Goal: Task Accomplishment & Management: Complete application form

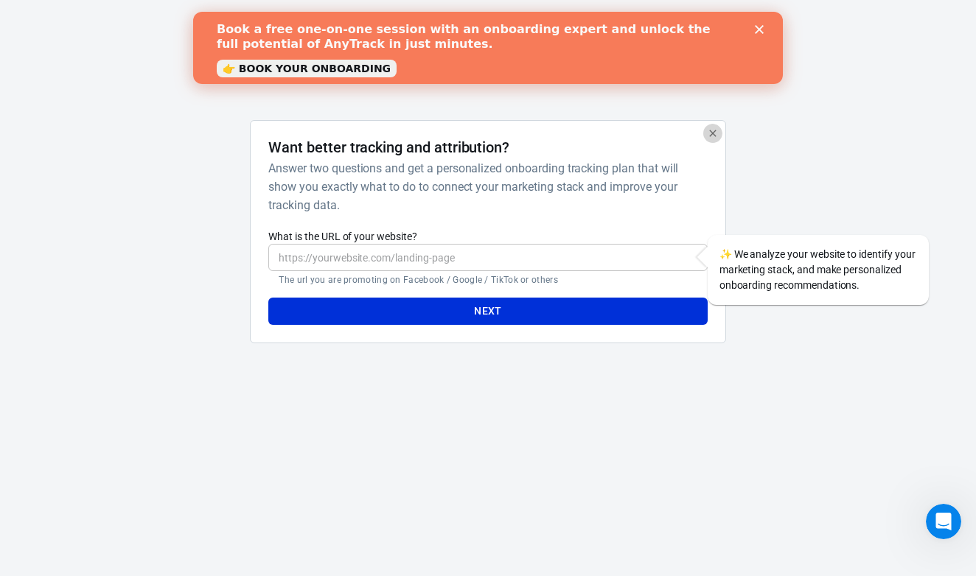
click at [713, 132] on icon "button" at bounding box center [713, 133] width 12 height 12
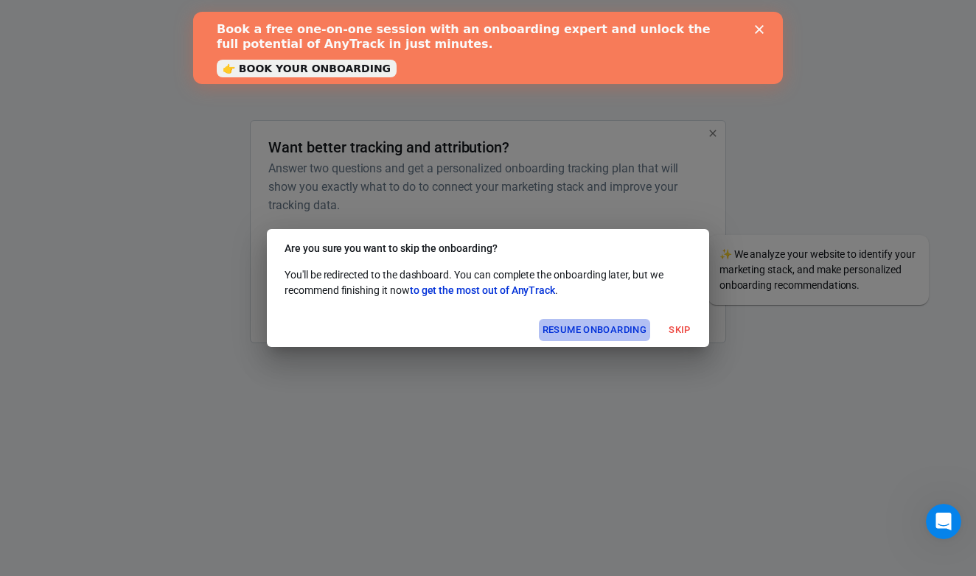
click at [632, 330] on button "Resume onboarding" at bounding box center [594, 330] width 111 height 23
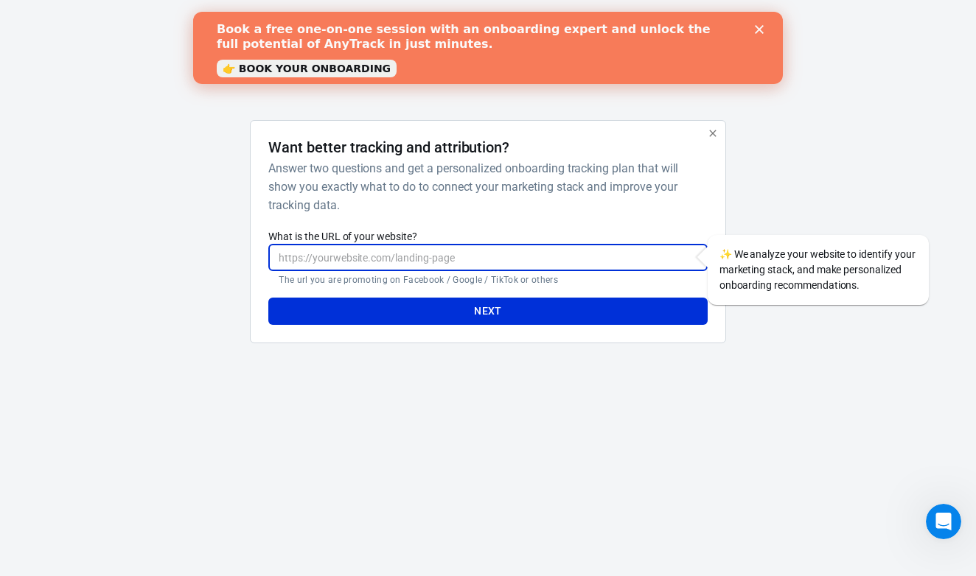
click at [490, 271] on input "What is the URL of your website?" at bounding box center [487, 257] width 438 height 27
paste input "[URL][DOMAIN_NAME]"
type input "[URL][DOMAIN_NAME]"
click at [487, 311] on button "Next" at bounding box center [487, 311] width 438 height 27
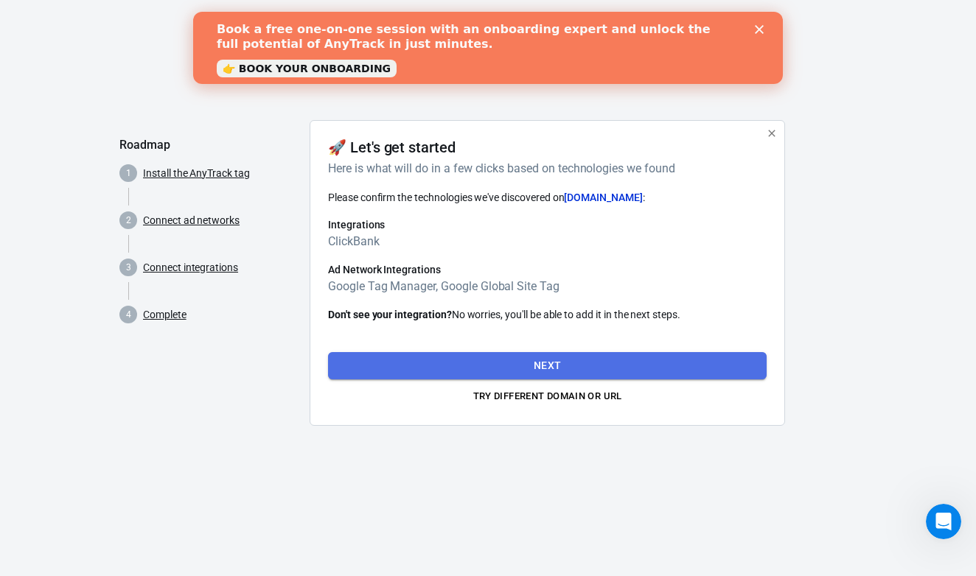
click at [492, 366] on button "Next" at bounding box center [547, 365] width 438 height 27
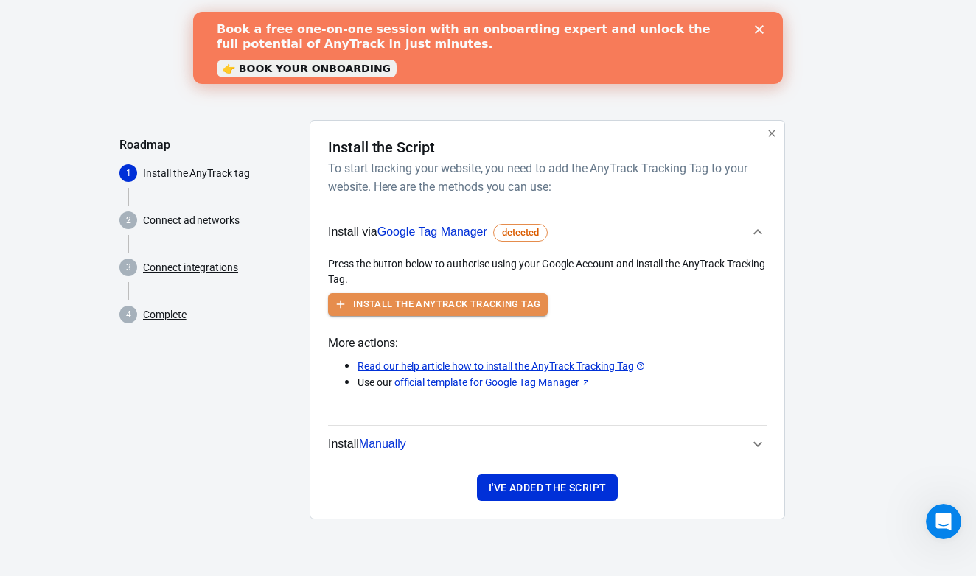
click at [500, 304] on button "Install the AnyTrack Tracking Tag" at bounding box center [438, 304] width 220 height 23
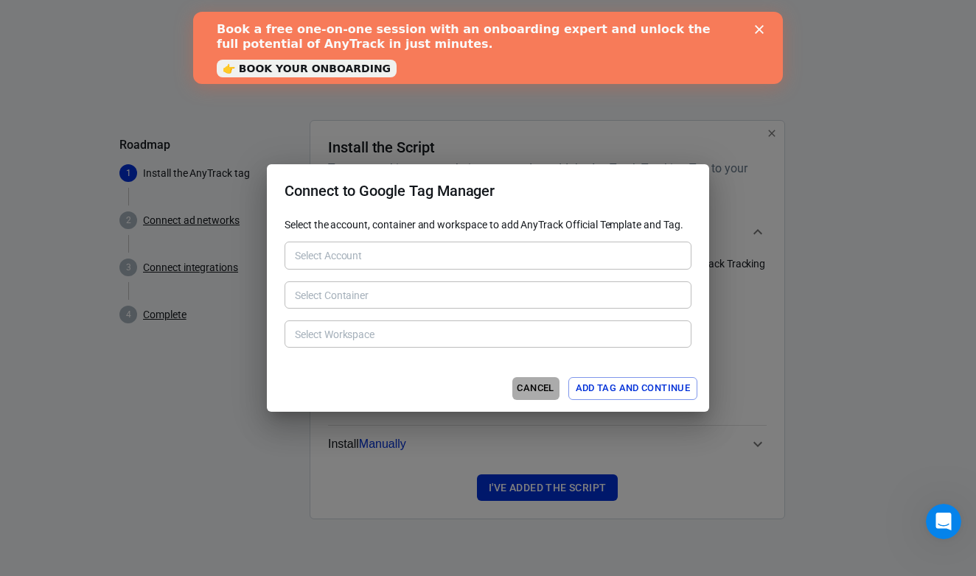
click at [530, 398] on button "Cancel" at bounding box center [535, 388] width 47 height 23
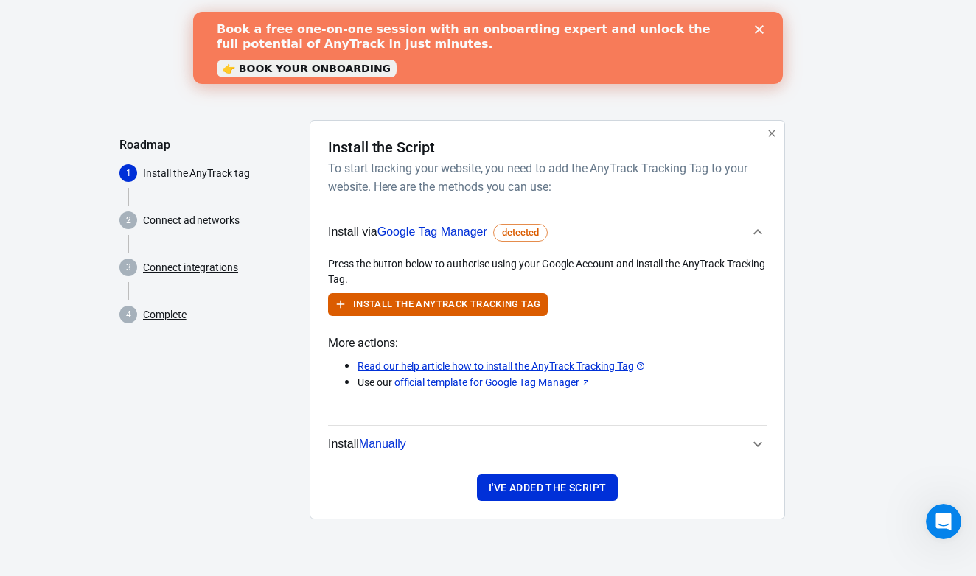
click at [208, 223] on link "Connect ad networks" at bounding box center [191, 220] width 97 height 15
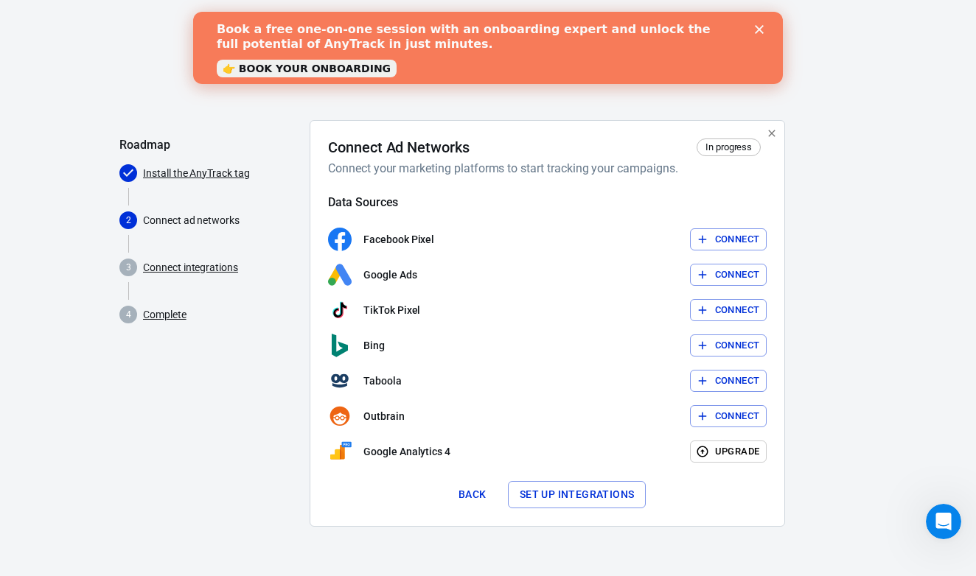
click at [212, 265] on link "Connect integrations" at bounding box center [190, 267] width 95 height 15
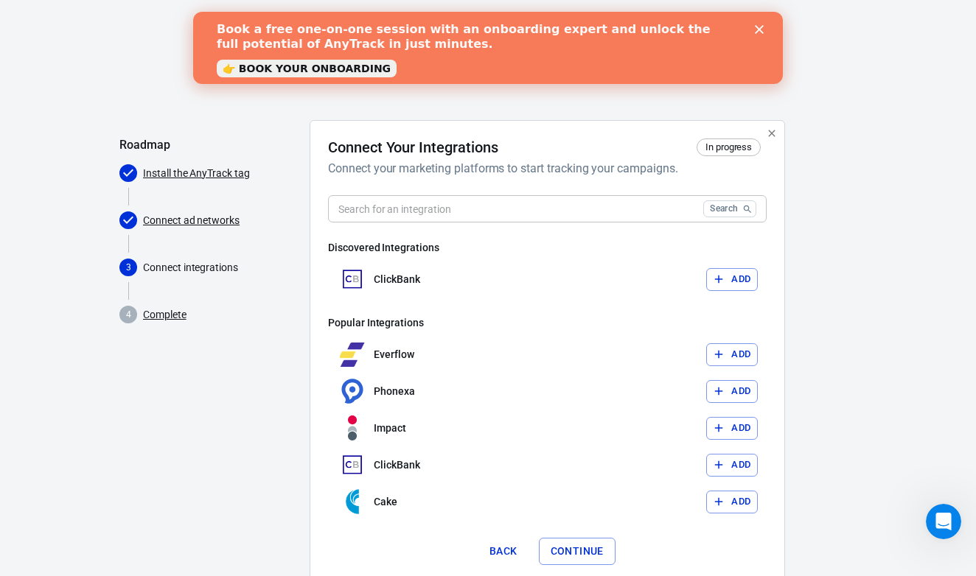
click at [155, 316] on link "Complete" at bounding box center [164, 314] width 43 height 15
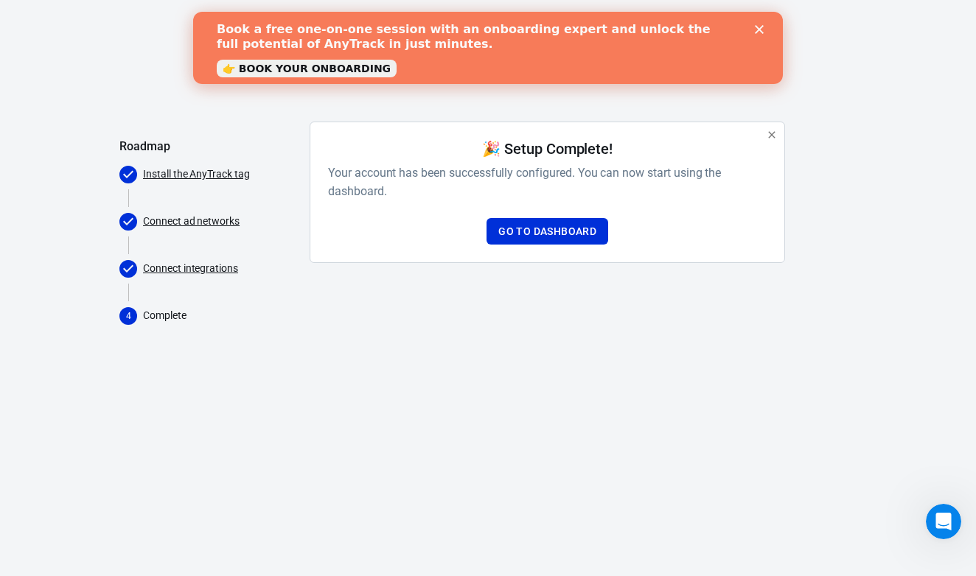
click at [202, 175] on link "Install the AnyTrack tag" at bounding box center [196, 174] width 107 height 15
